Goal: Transaction & Acquisition: Obtain resource

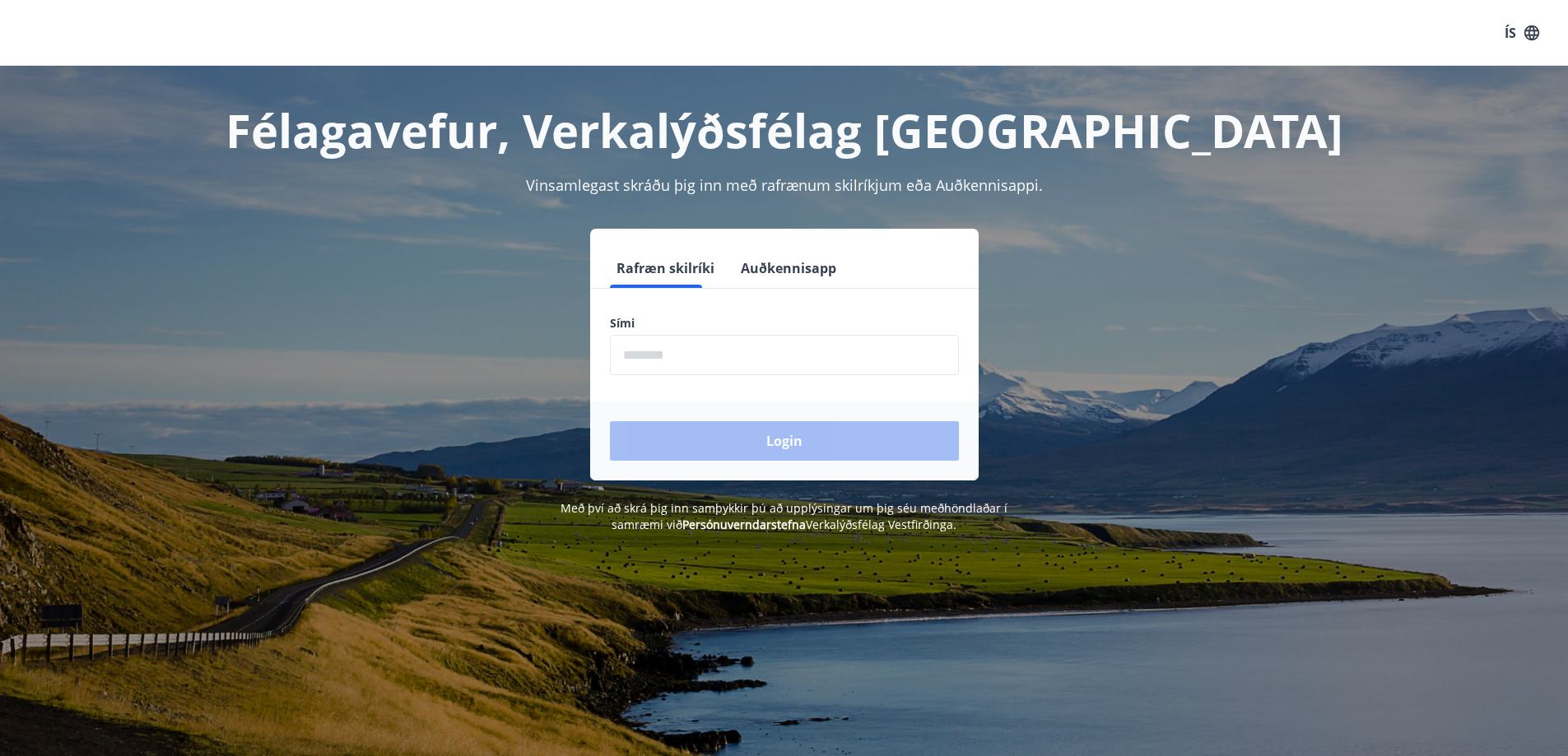
click at [746, 363] on input "phone" at bounding box center [784, 355] width 349 height 40
type input "********"
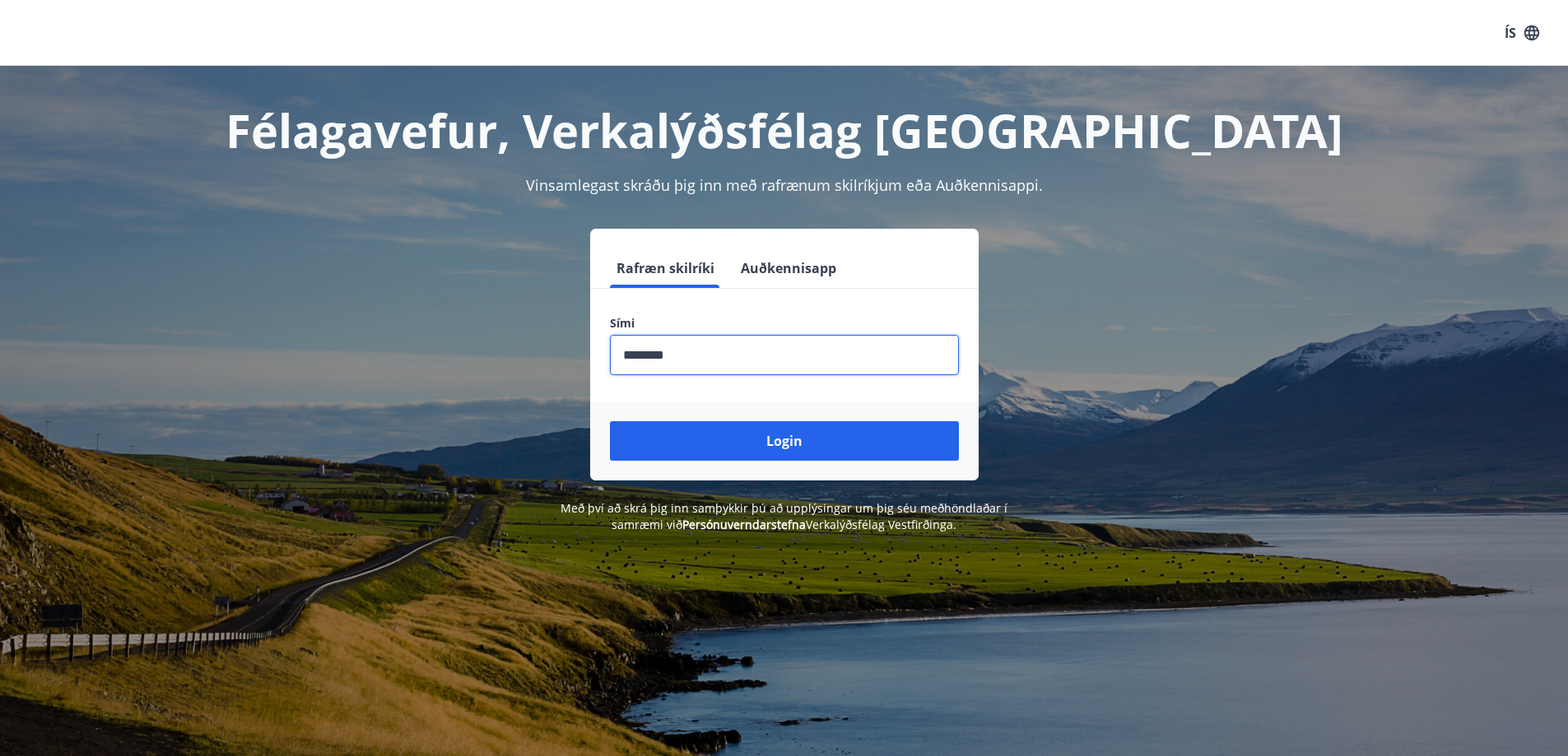
click at [704, 436] on button "Login" at bounding box center [784, 441] width 349 height 40
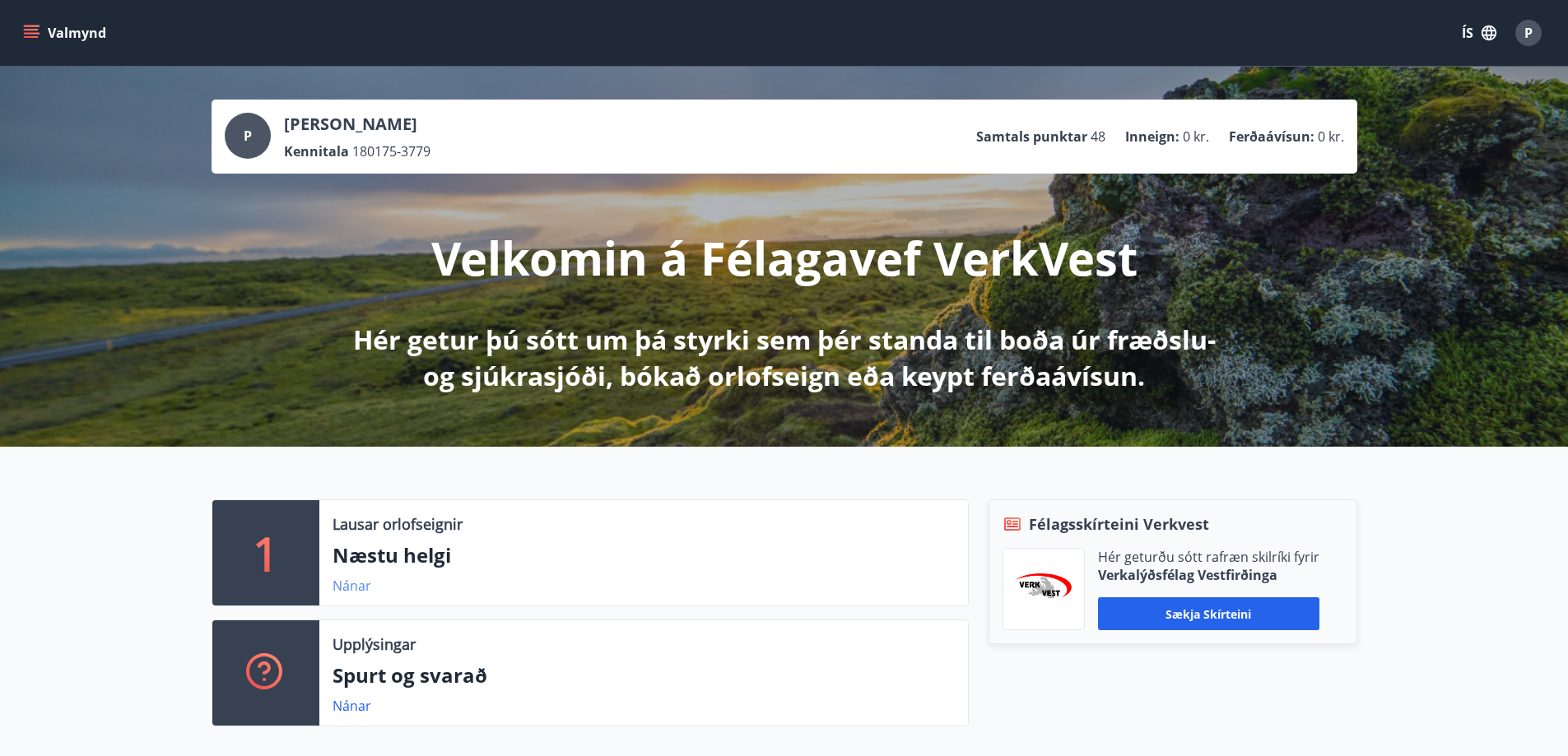
click at [356, 584] on link "Nánar" at bounding box center [352, 586] width 39 height 18
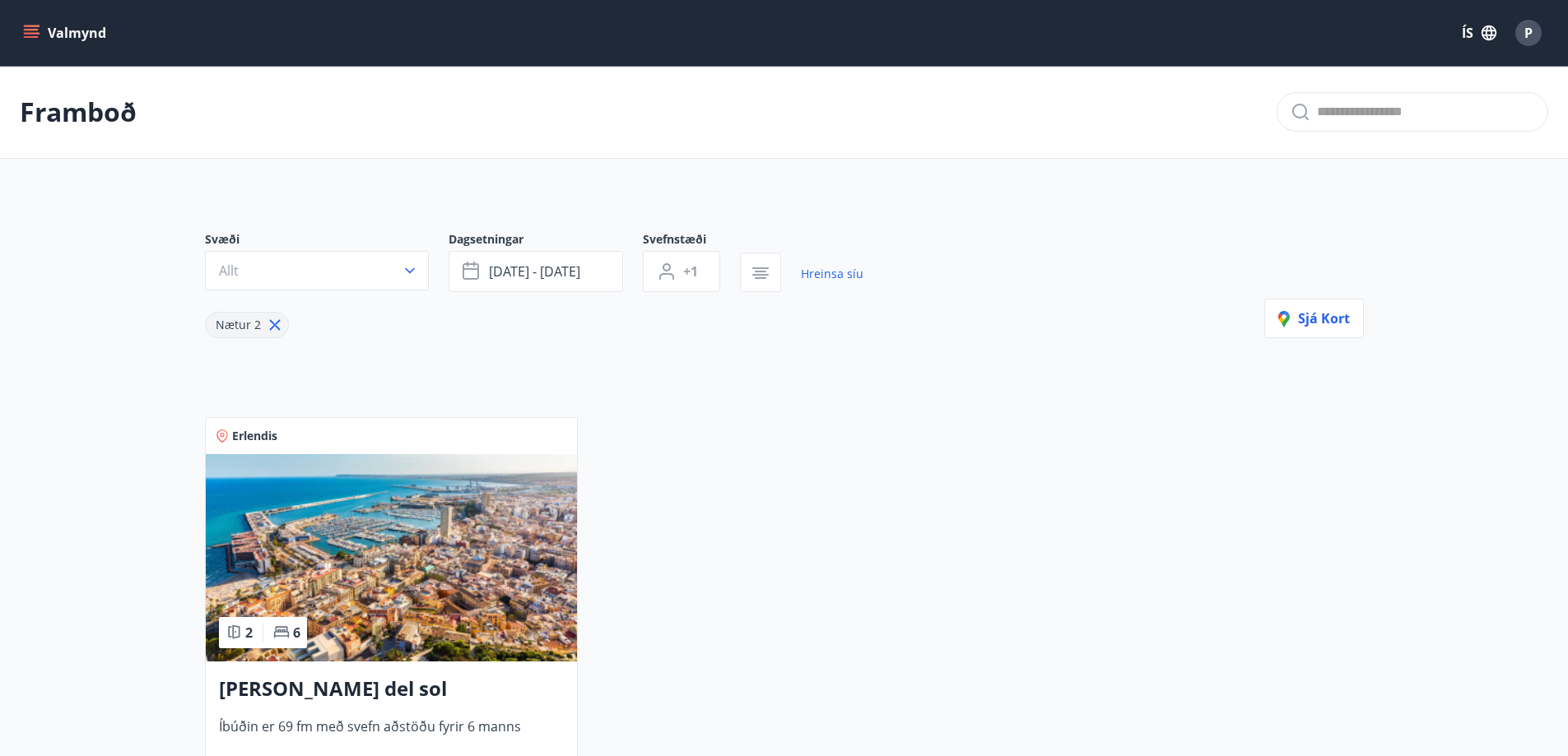
click at [31, 30] on icon "menu" at bounding box center [31, 29] width 15 height 2
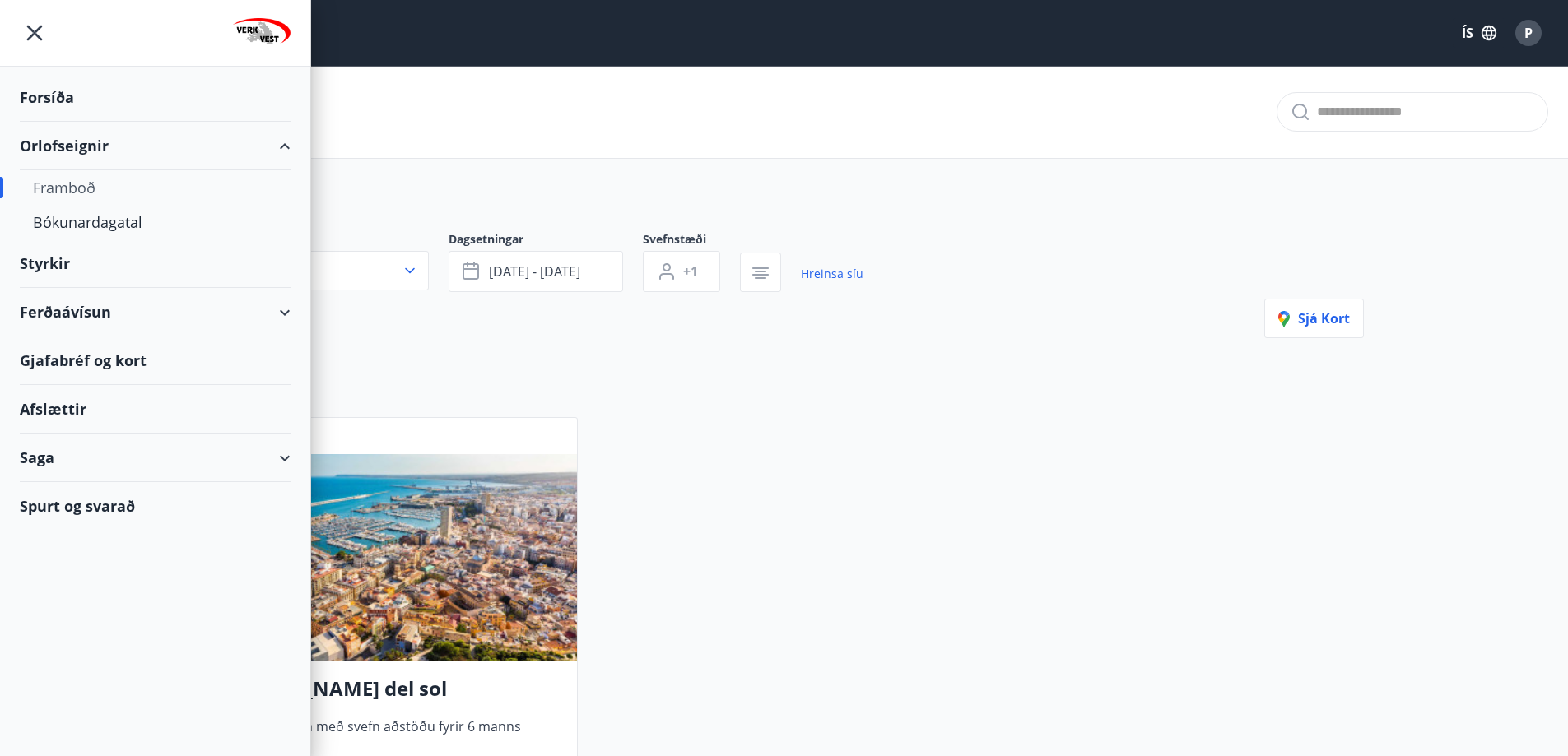
click at [85, 309] on div "Ferðaávísun" at bounding box center [155, 312] width 271 height 48
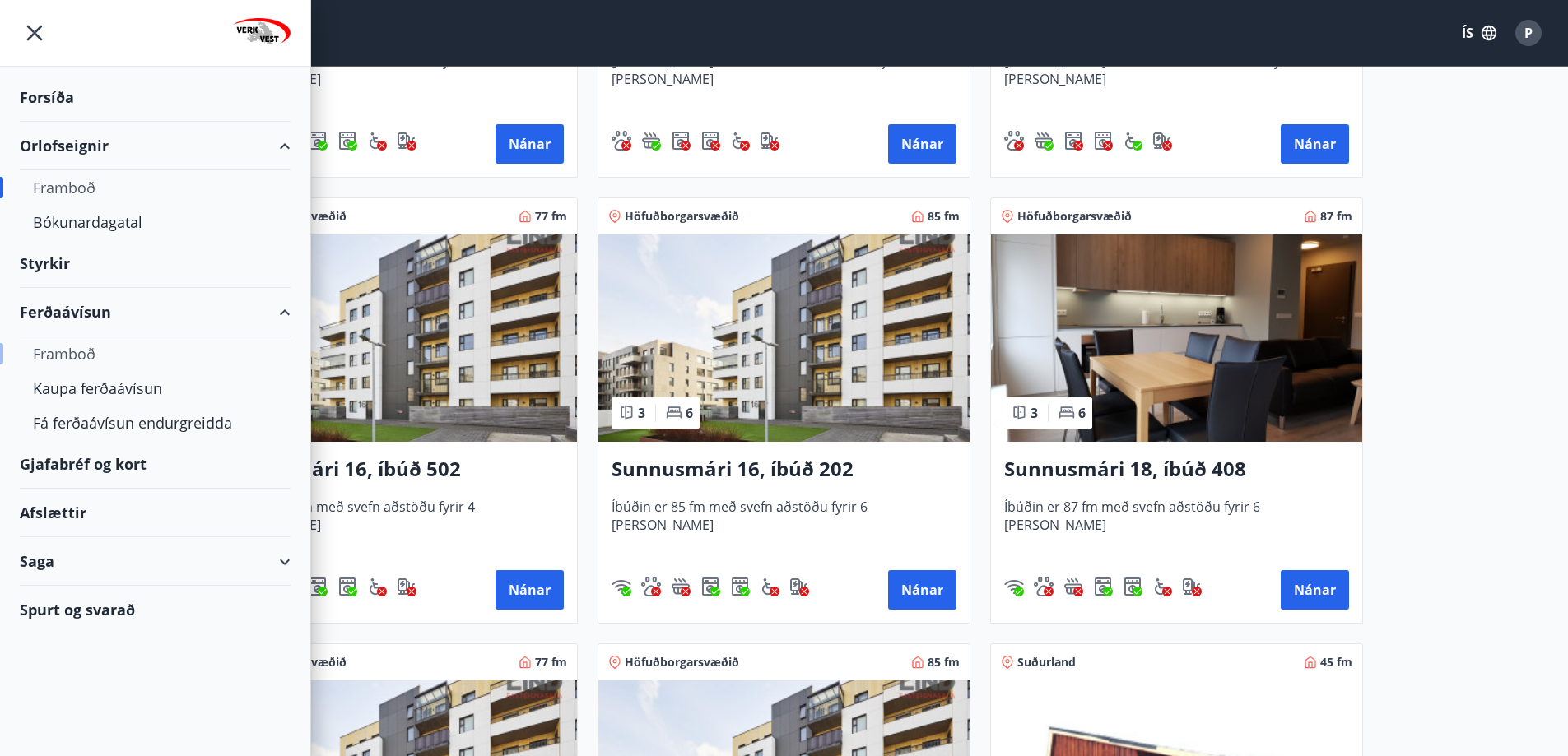
scroll to position [1069, 0]
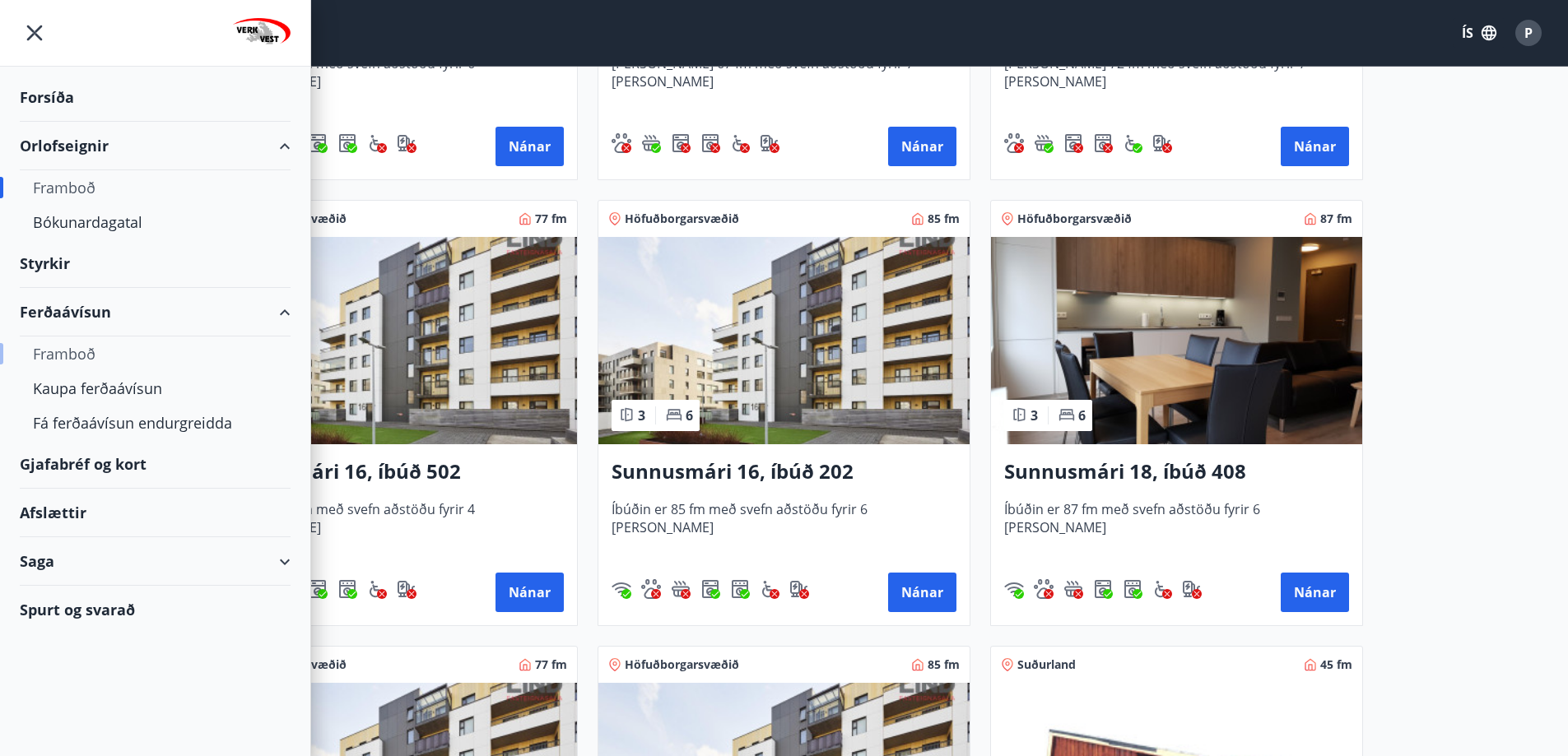
click at [78, 350] on div "Framboð" at bounding box center [155, 354] width 245 height 34
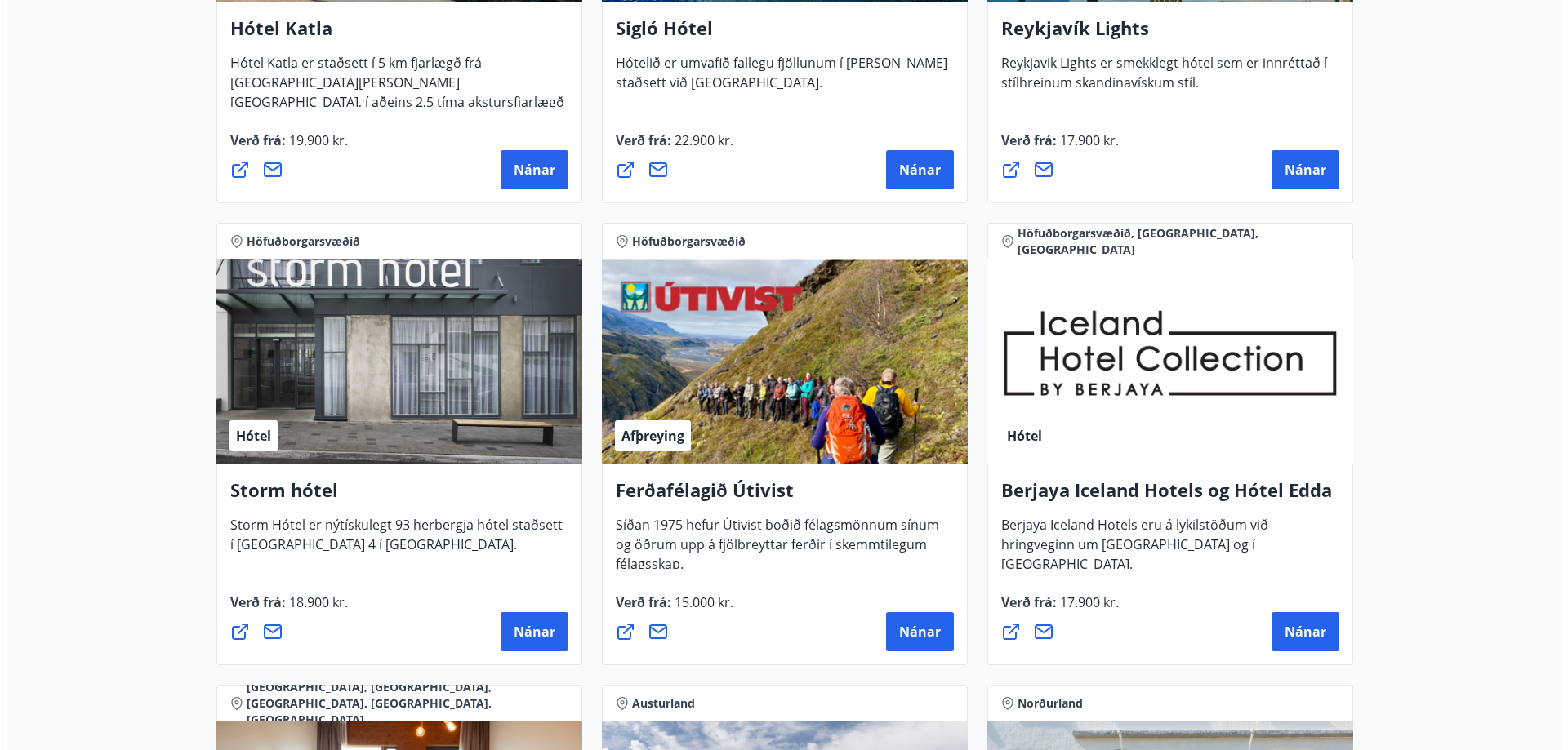
scroll to position [1472, 0]
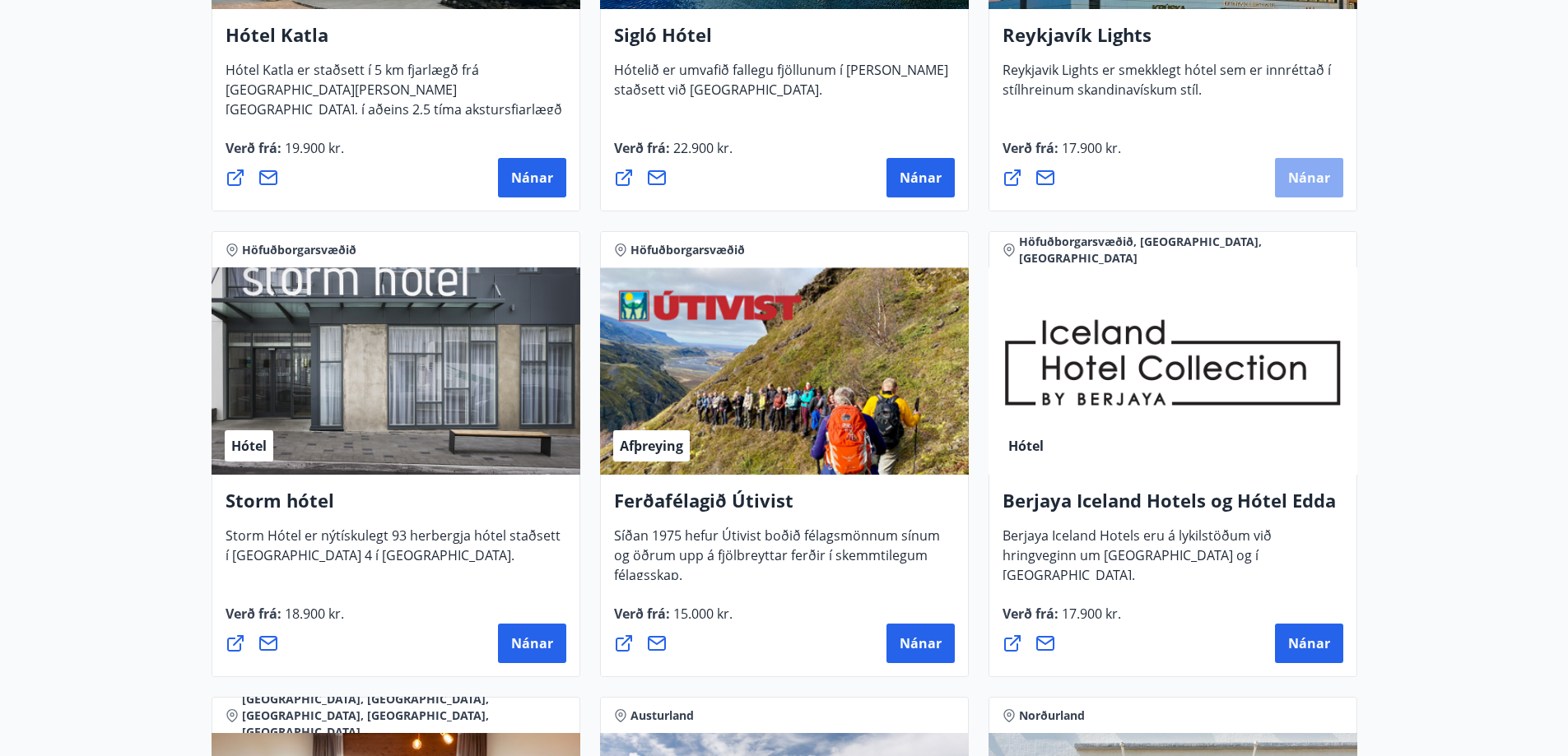
click at [1297, 186] on span "Nánar" at bounding box center [1309, 177] width 42 height 18
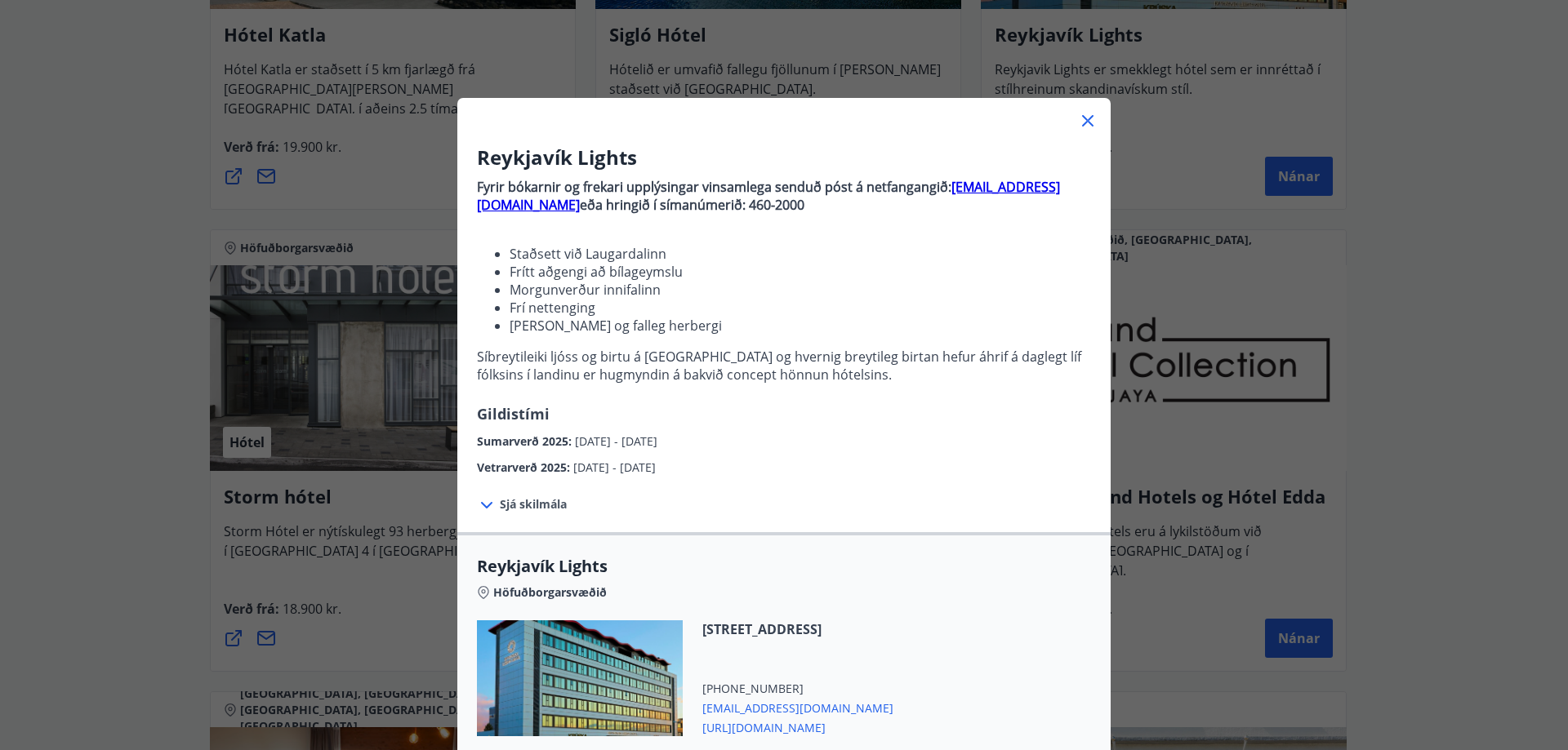
scroll to position [279, 0]
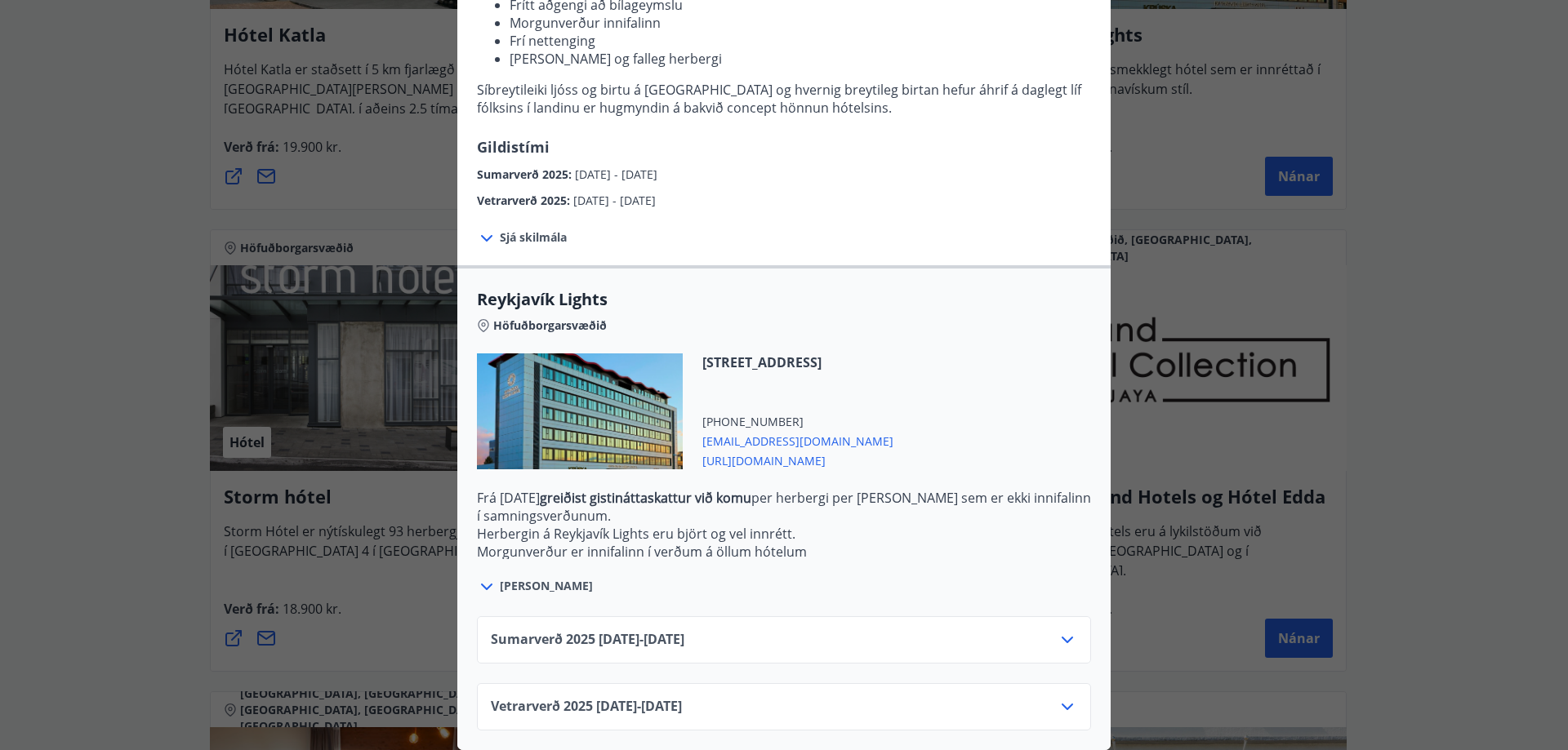
click at [1063, 697] on icon at bounding box center [1066, 706] width 20 height 20
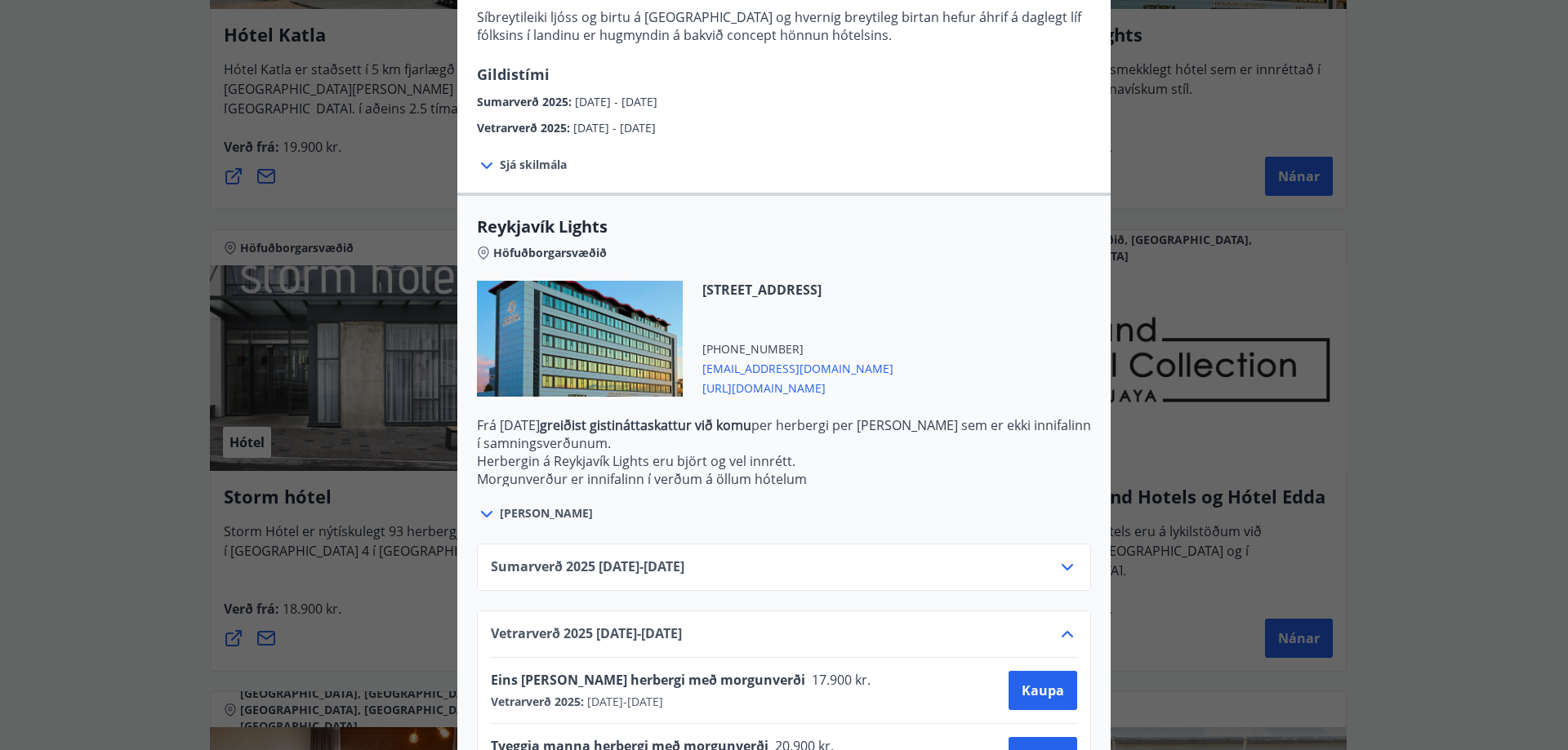
scroll to position [412, 0]
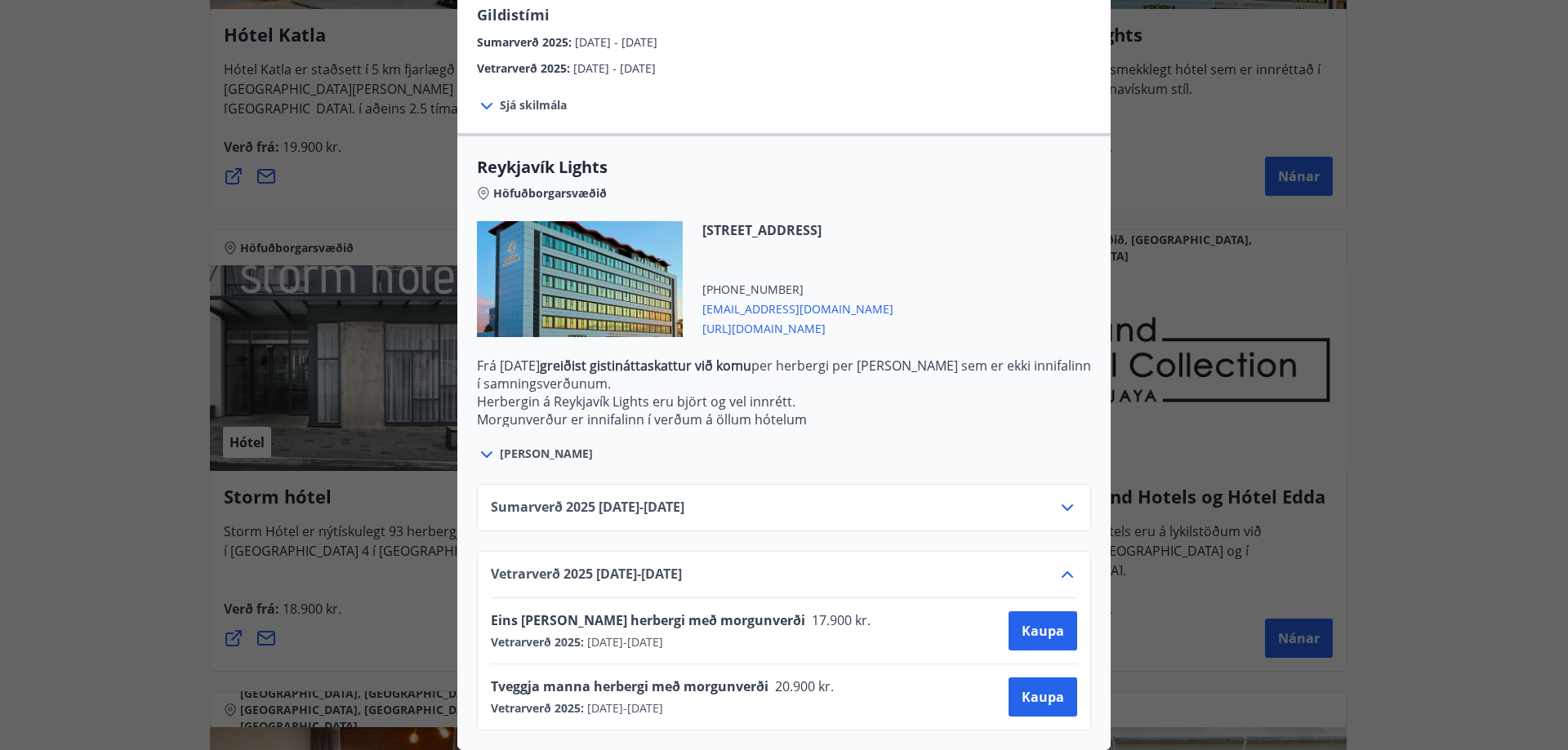
click at [361, 604] on div "Reykjavík Lights Fyrir bókarnir og frekari upplýsingar vinsamlega senduð póst á…" at bounding box center [784, 375] width 1568 height 750
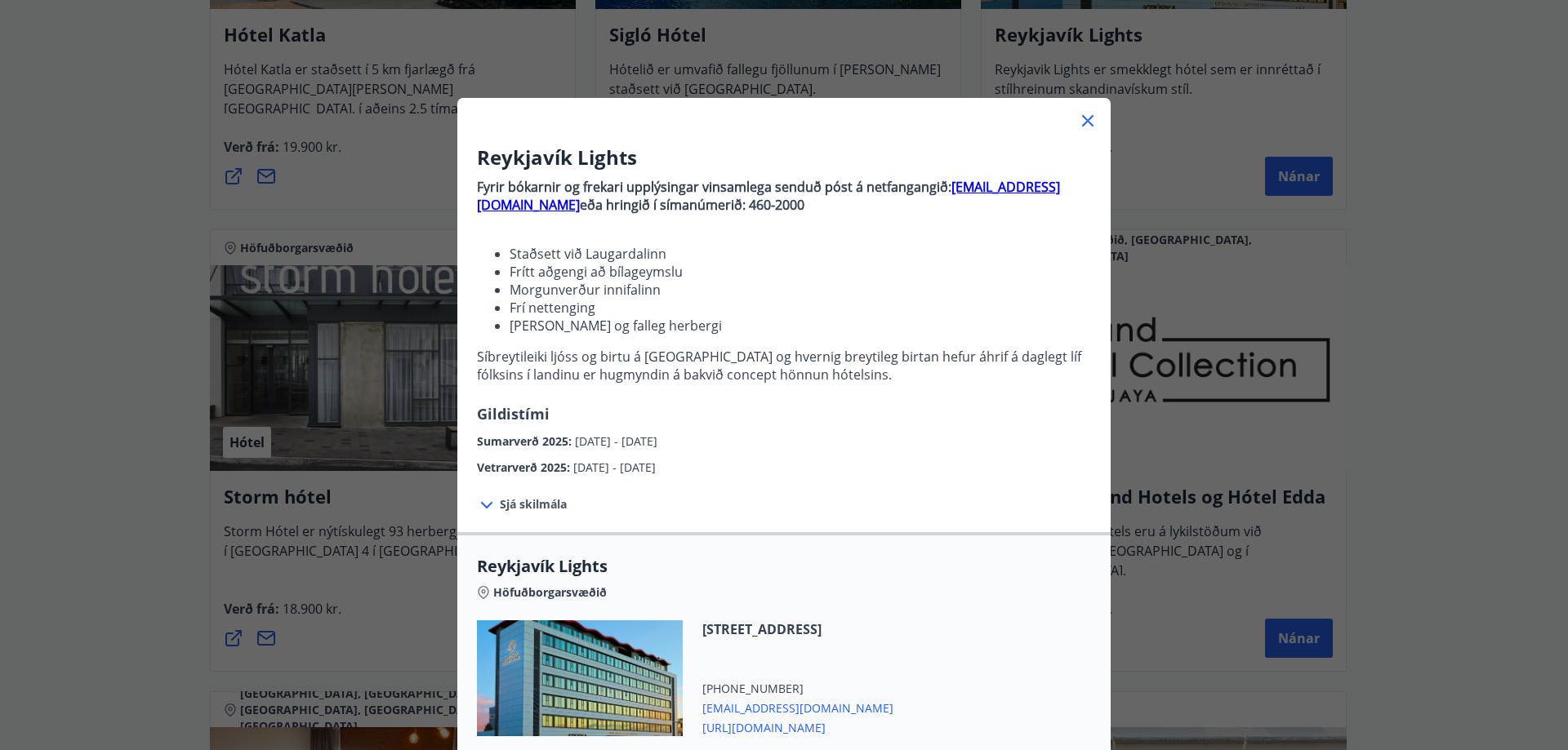
click at [1078, 120] on icon at bounding box center [1087, 120] width 20 height 20
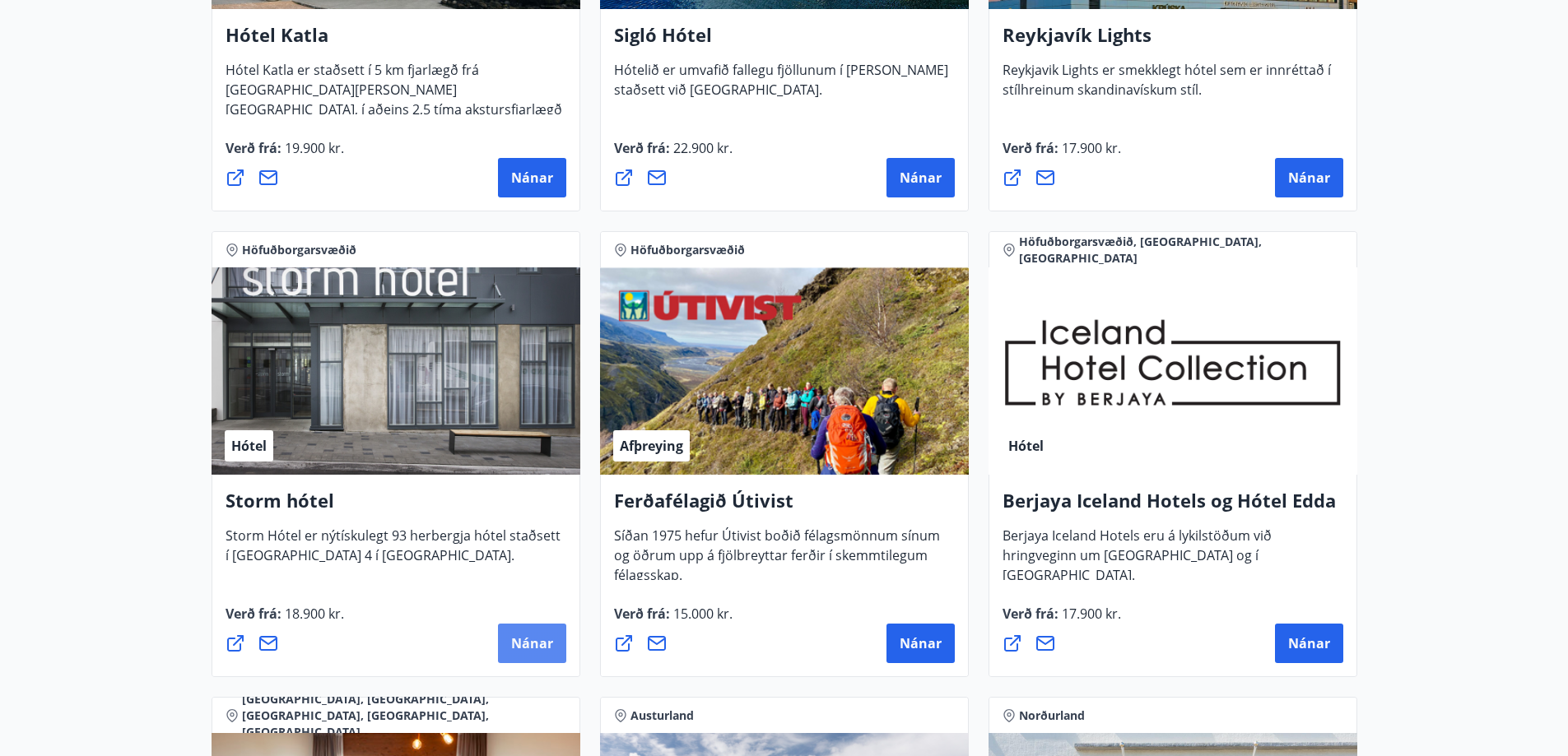
click at [561, 652] on button "Nánar" at bounding box center [532, 643] width 68 height 40
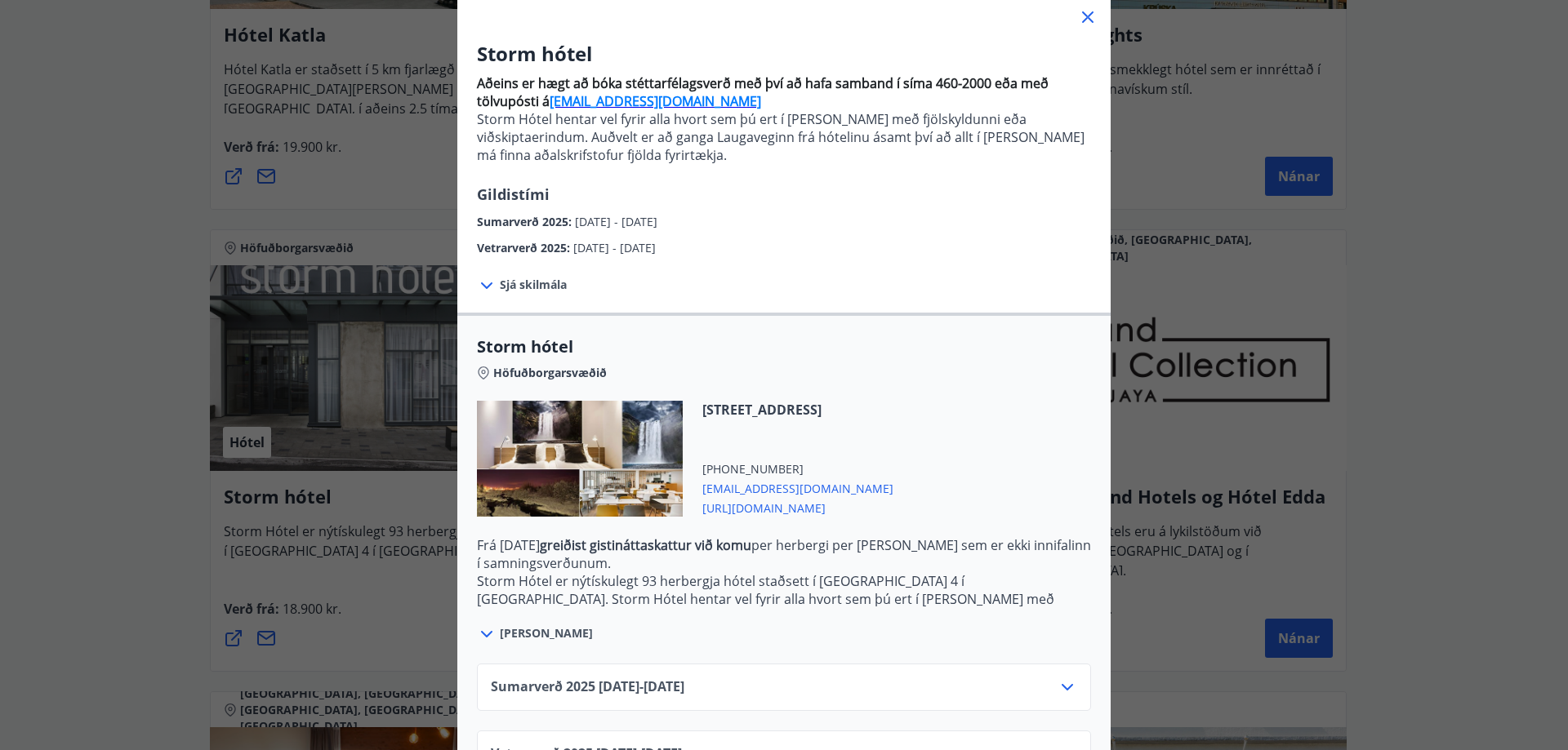
scroll to position [163, 0]
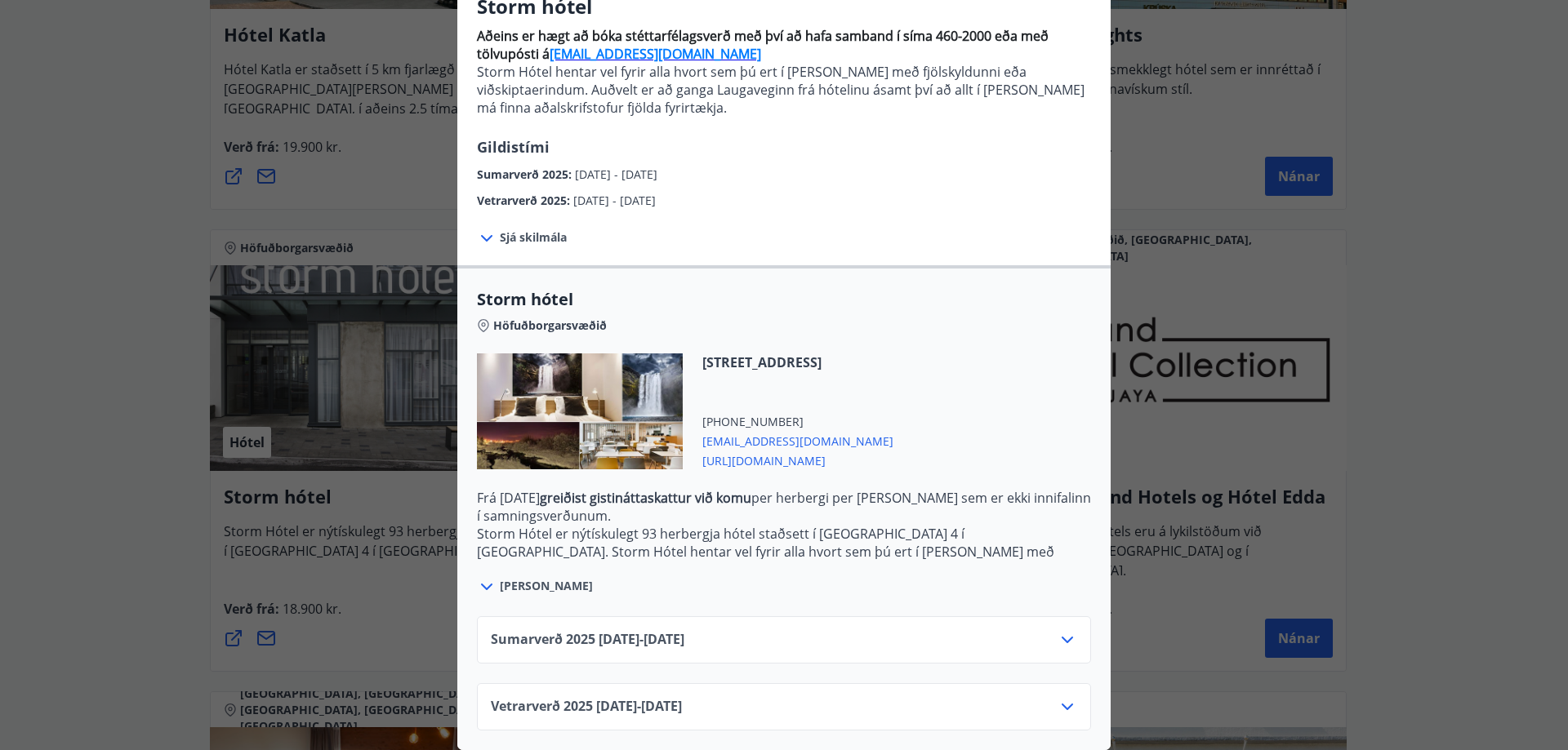
click at [1061, 704] on icon at bounding box center [1066, 707] width 11 height 7
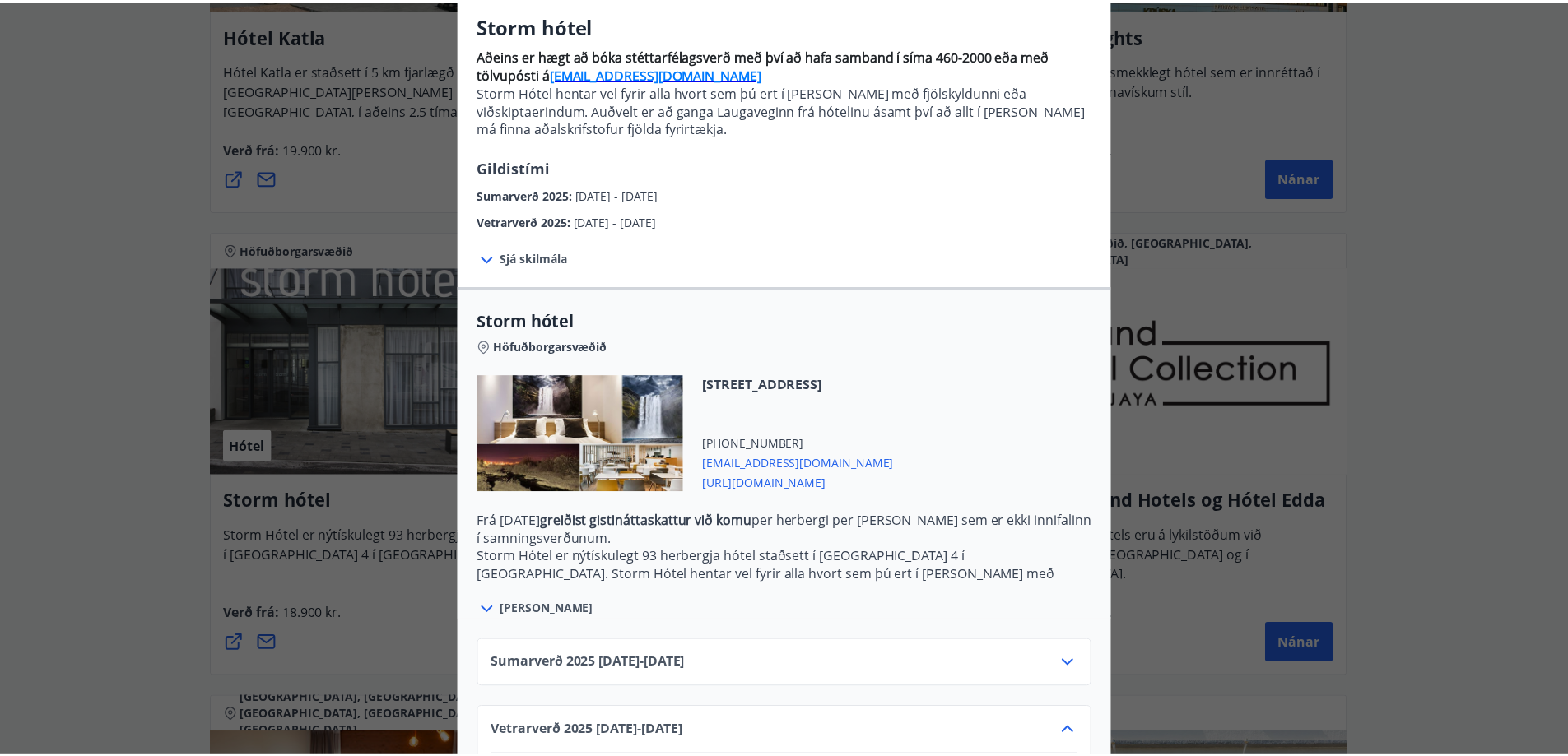
scroll to position [0, 0]
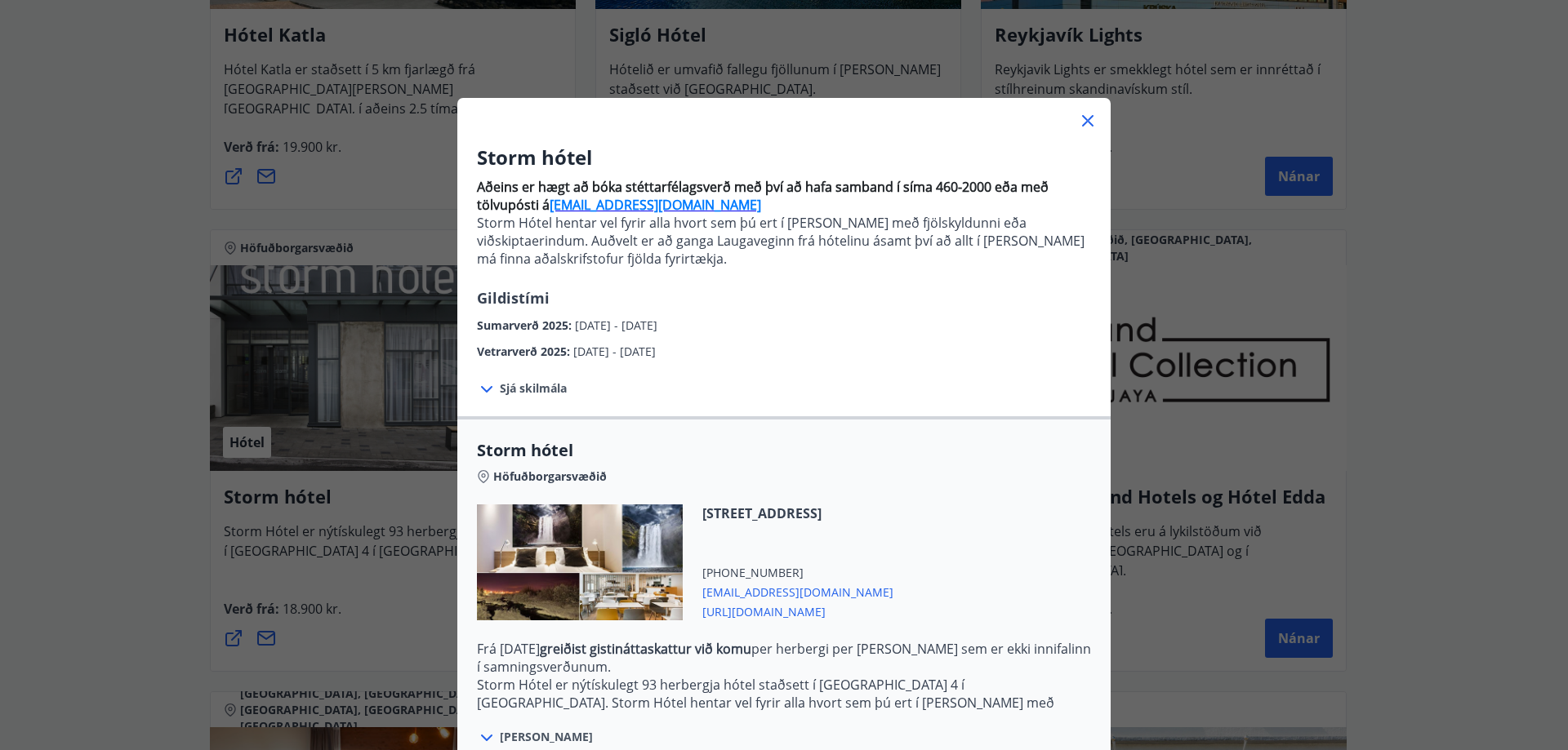
click at [1084, 122] on icon at bounding box center [1087, 120] width 20 height 20
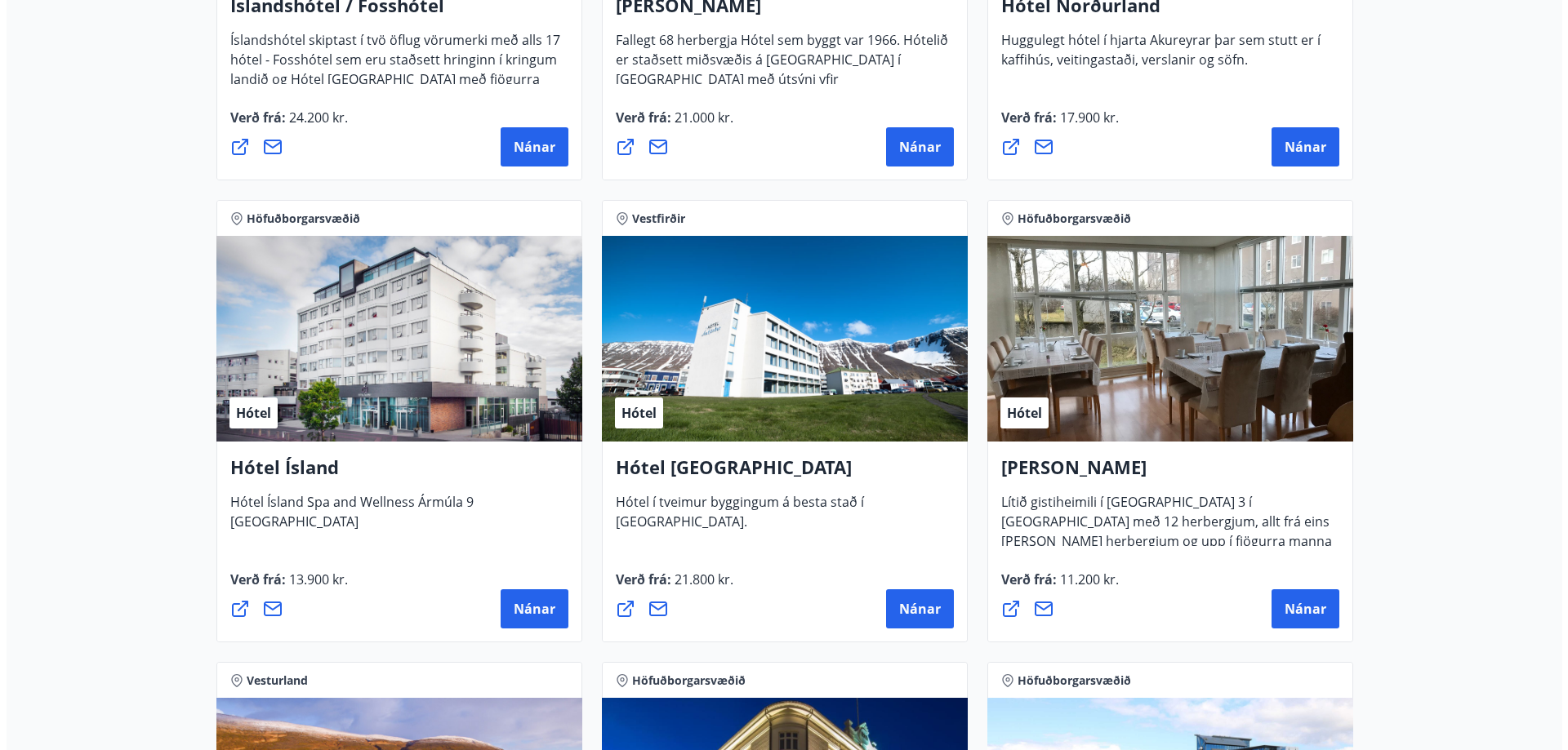
scroll to position [2452, 0]
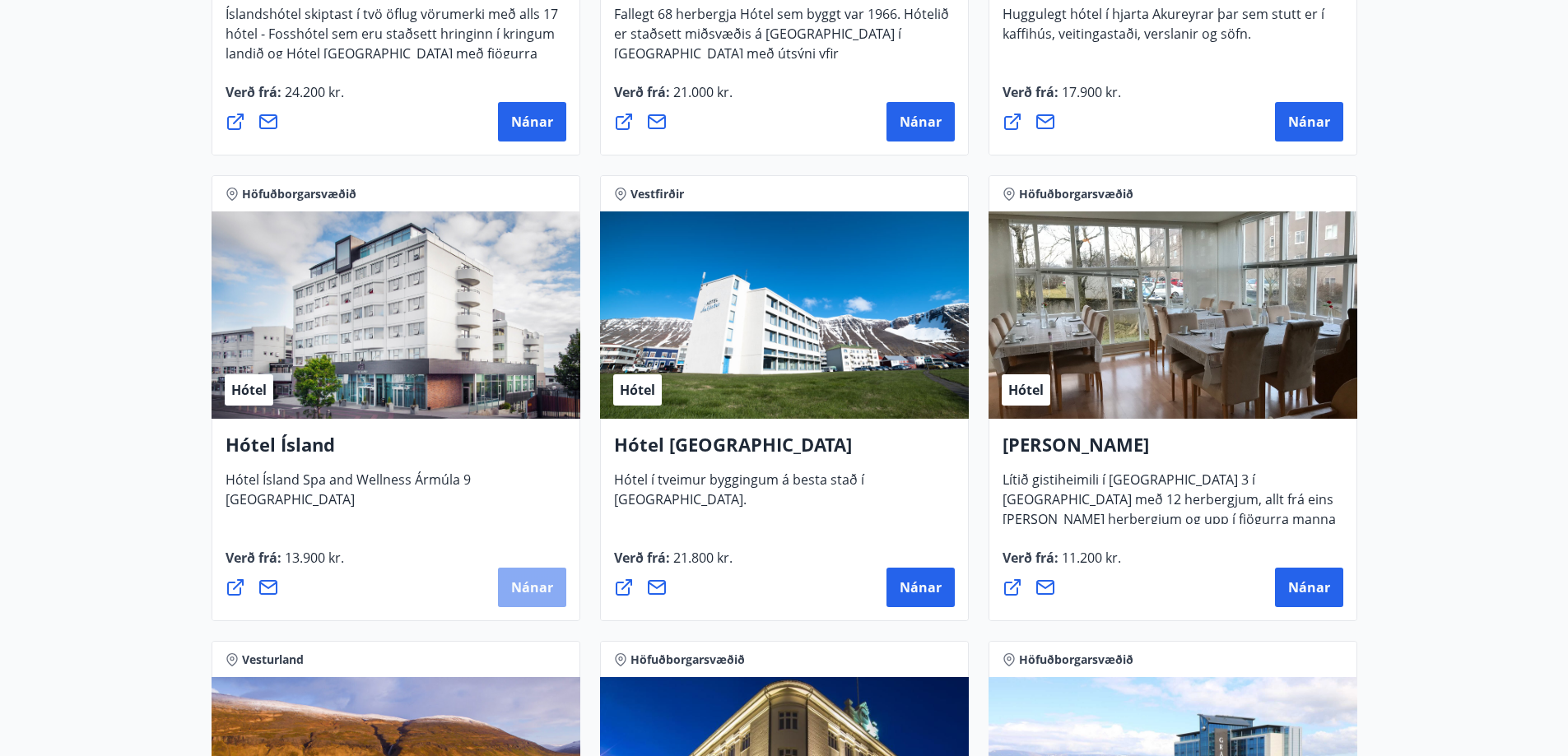
click at [528, 588] on span "Nánar" at bounding box center [532, 587] width 42 height 18
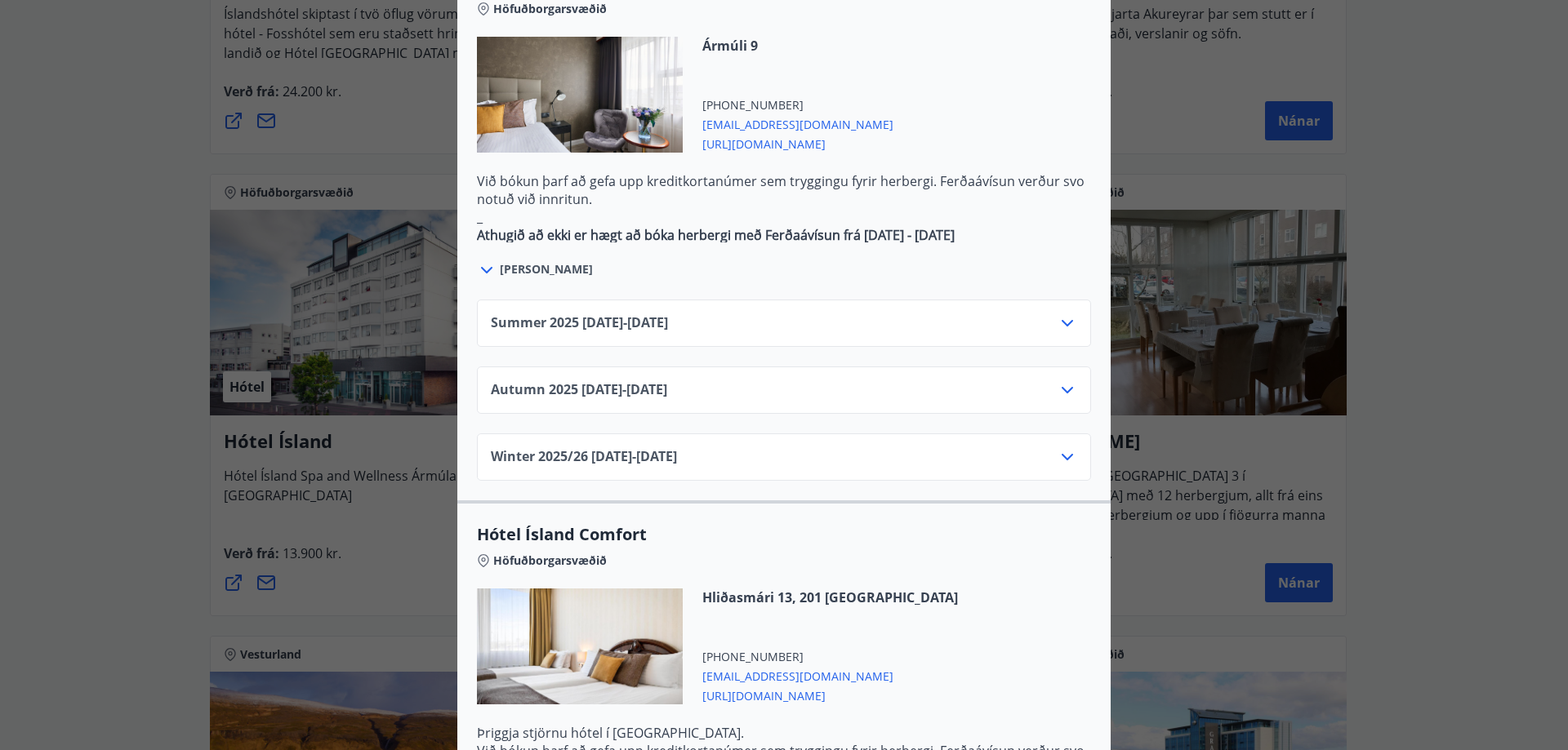
scroll to position [980, 0]
click at [1064, 379] on icon at bounding box center [1066, 389] width 20 height 20
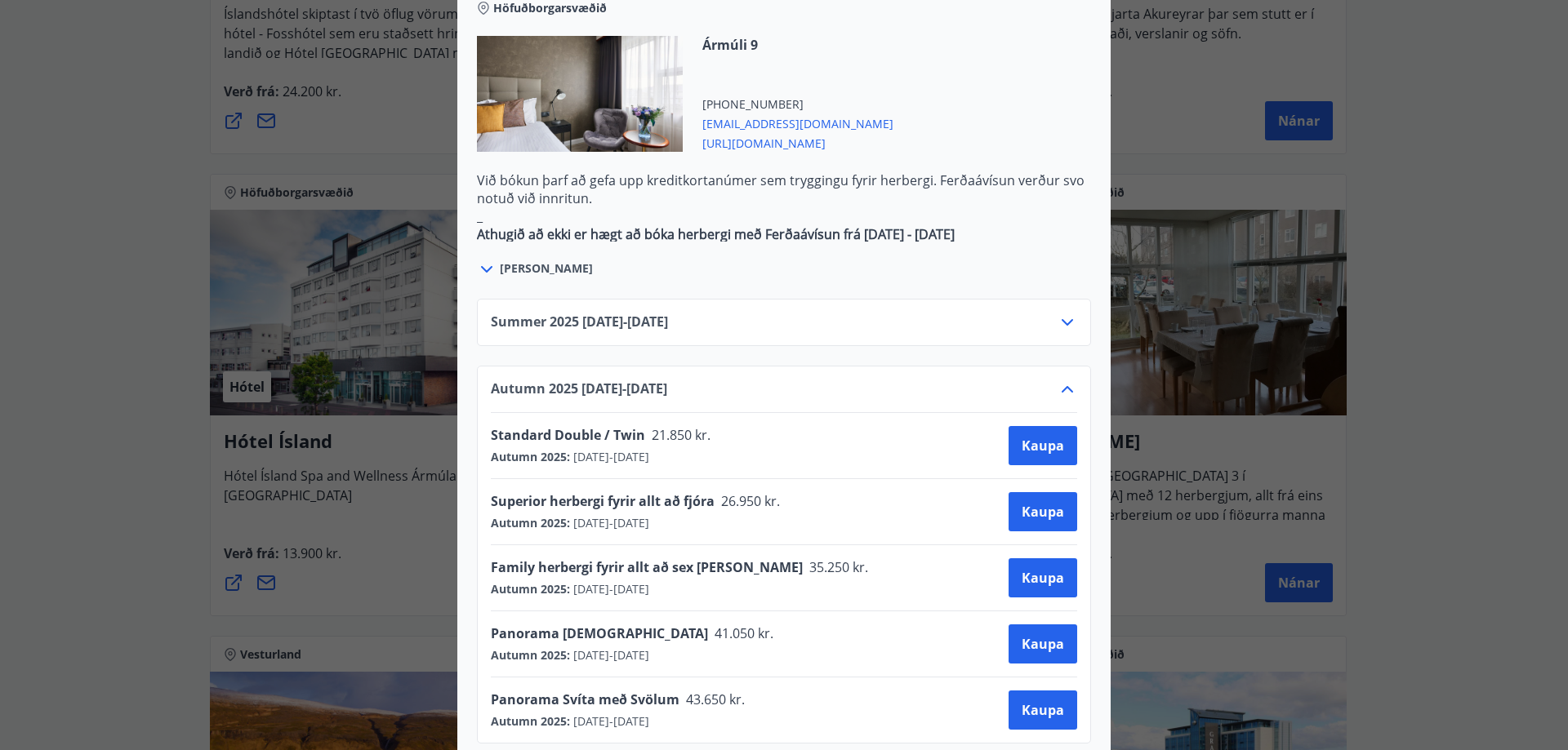
click at [324, 535] on div "Hótel Ísland Sendu skilaboð til að panta herbergi [EMAIL_ADDRESS][DOMAIN_NAME] …" at bounding box center [784, 375] width 1568 height 750
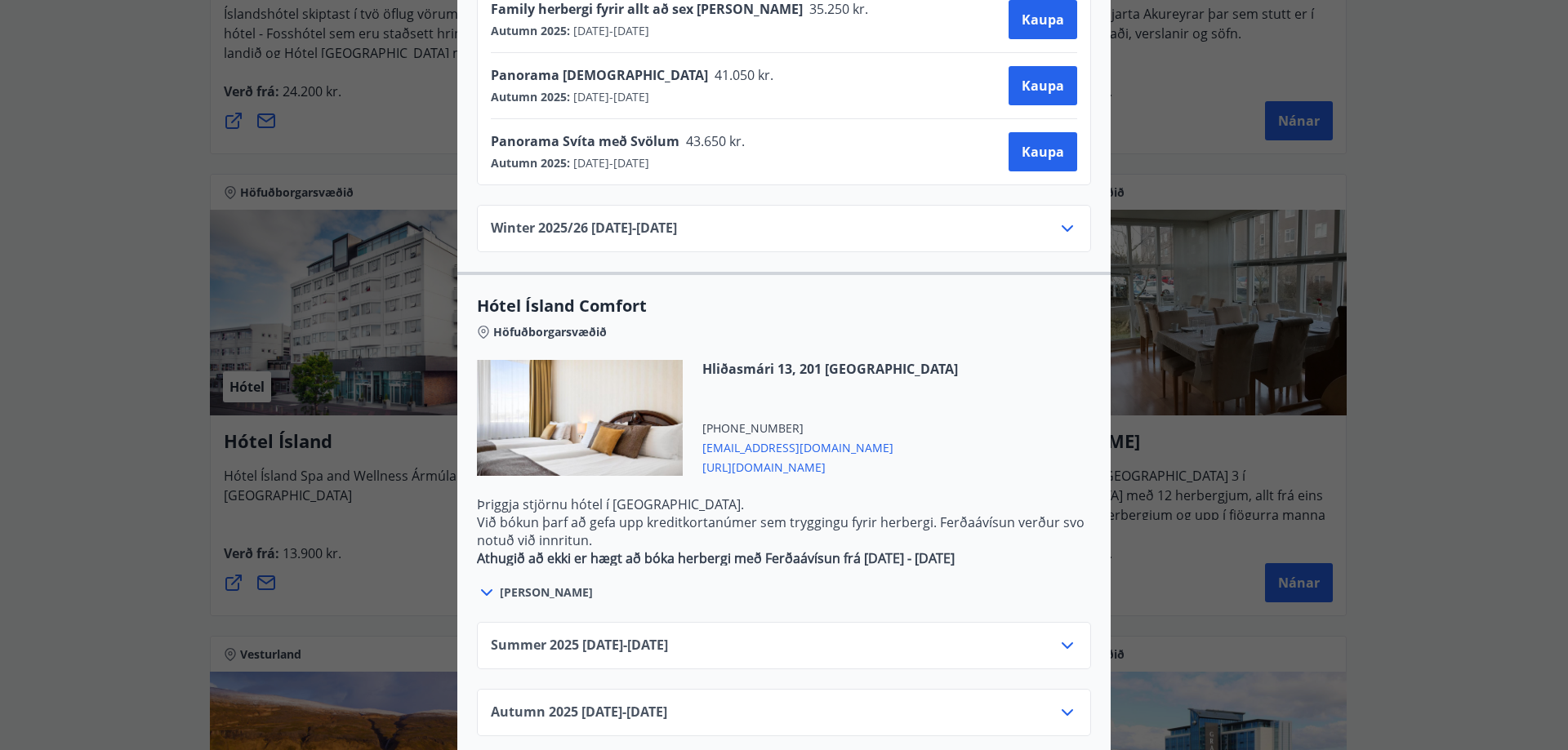
scroll to position [1569, 0]
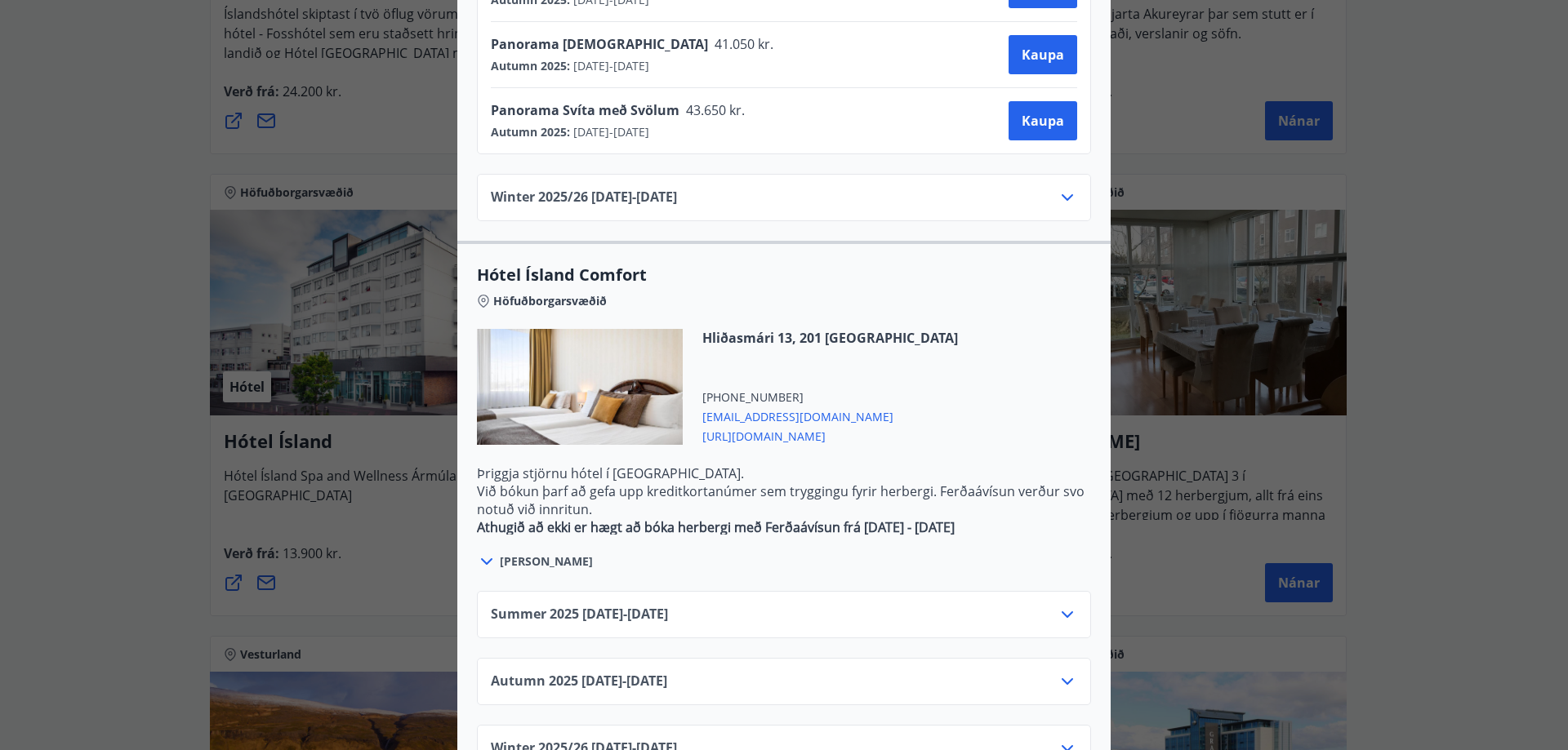
click at [1066, 671] on icon at bounding box center [1066, 681] width 20 height 20
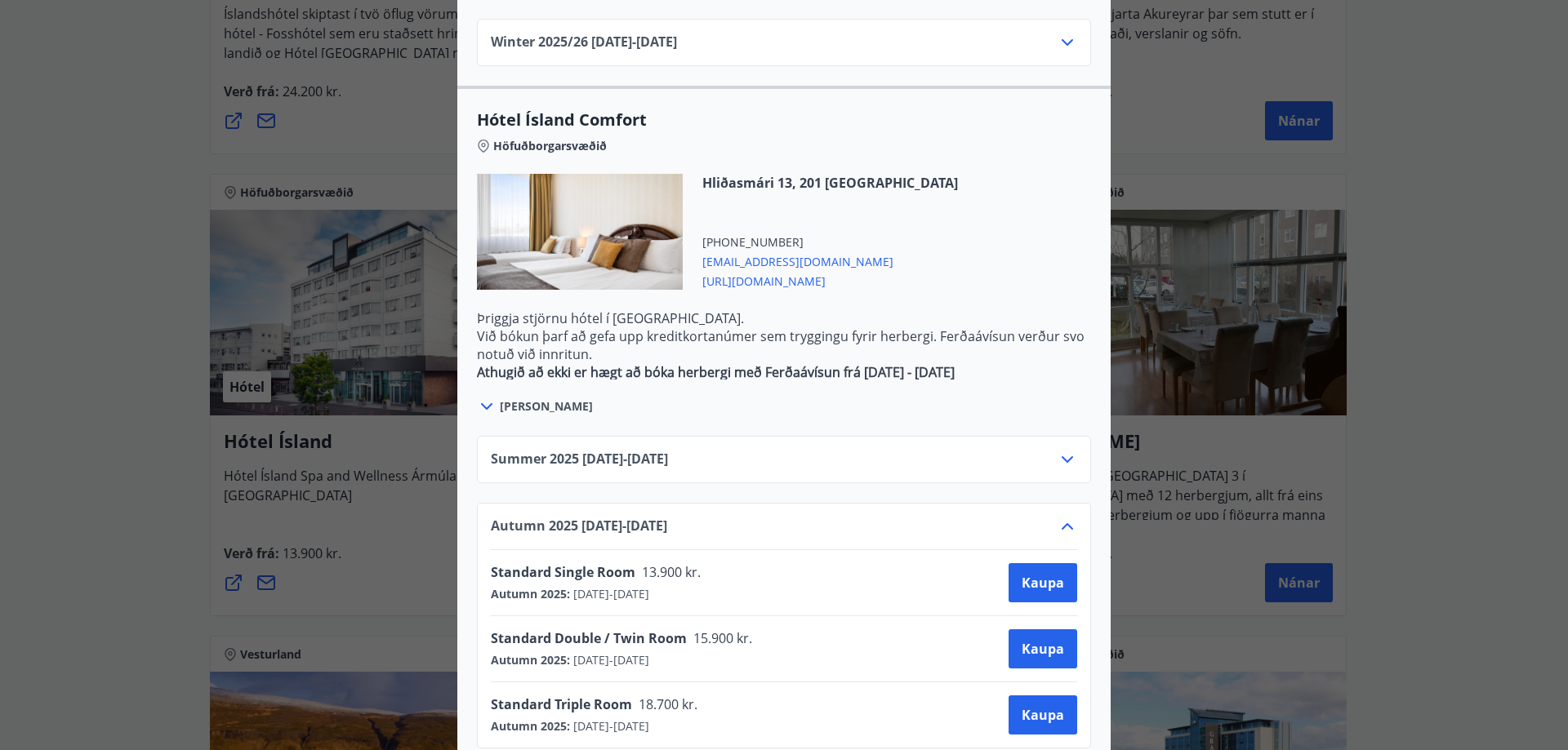
scroll to position [1767, 0]
